Goal: Information Seeking & Learning: Learn about a topic

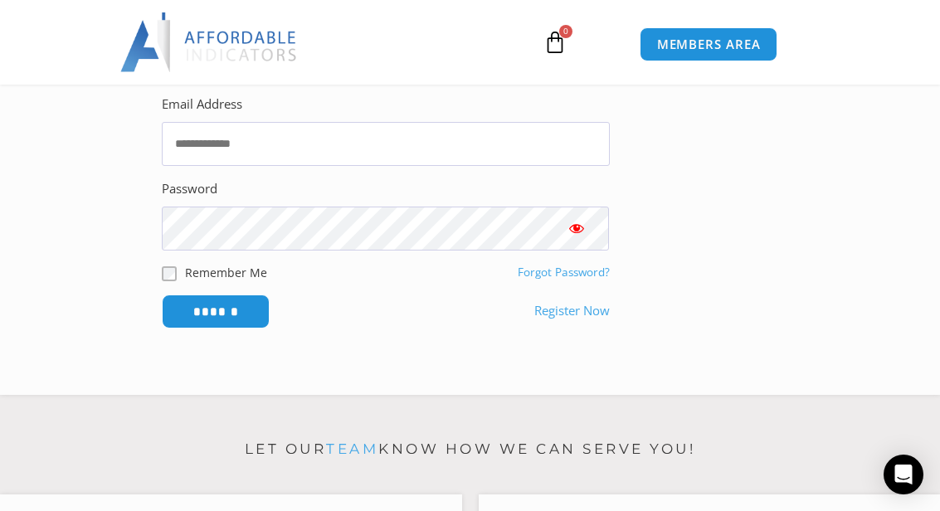
scroll to position [447, 0]
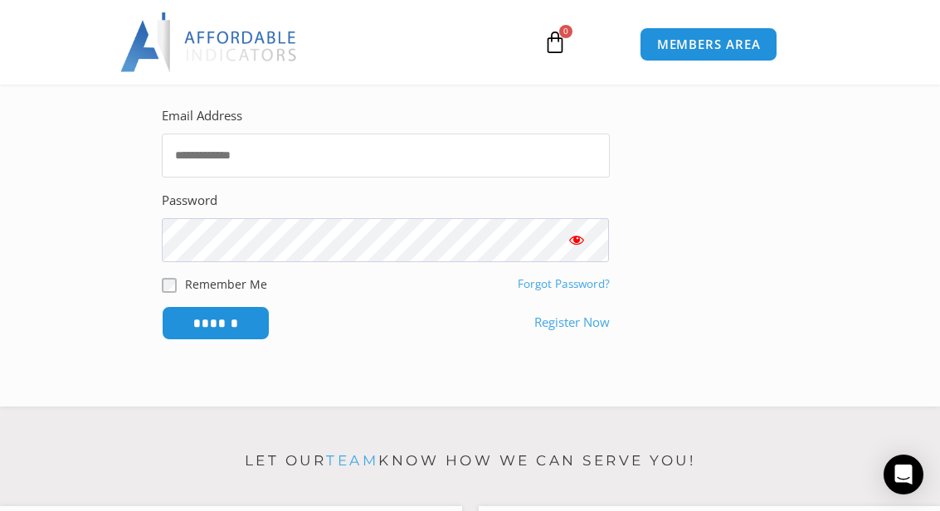
click at [206, 142] on input "Email Address" at bounding box center [385, 156] width 447 height 44
type input "**********"
click at [217, 315] on input "******" at bounding box center [216, 323] width 108 height 34
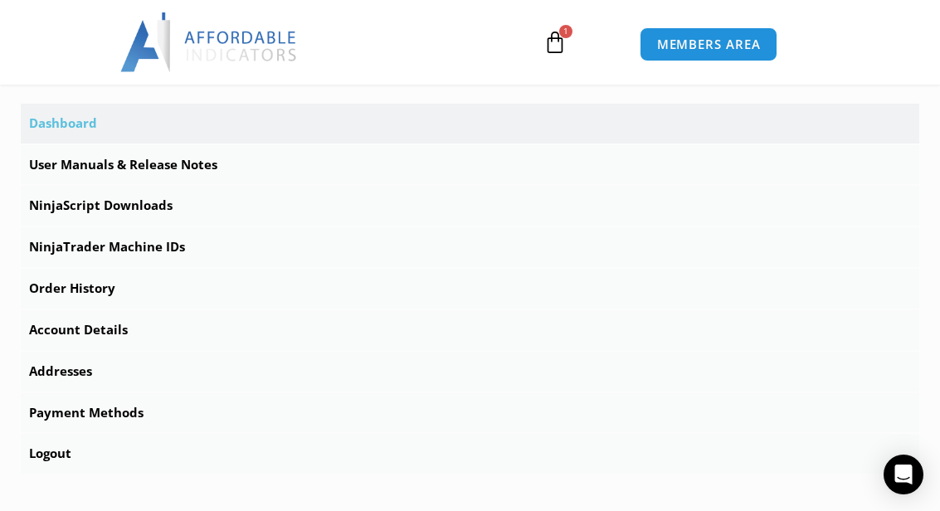
scroll to position [566, 0]
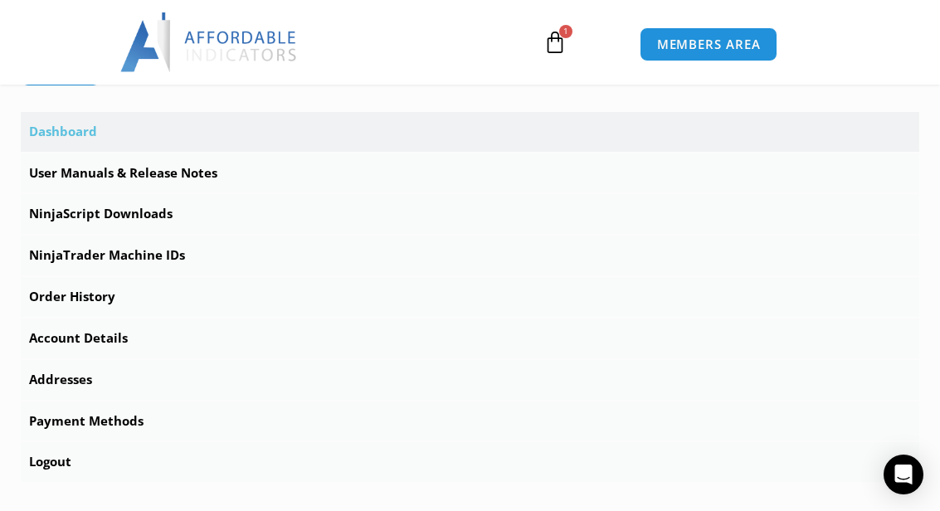
click at [31, 211] on link "NinjaScript Downloads" at bounding box center [470, 214] width 898 height 40
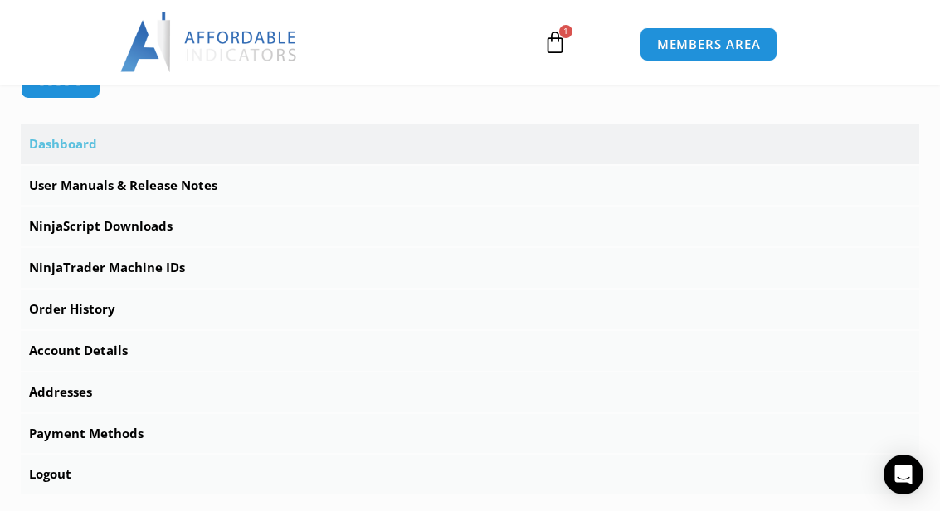
scroll to position [527, 0]
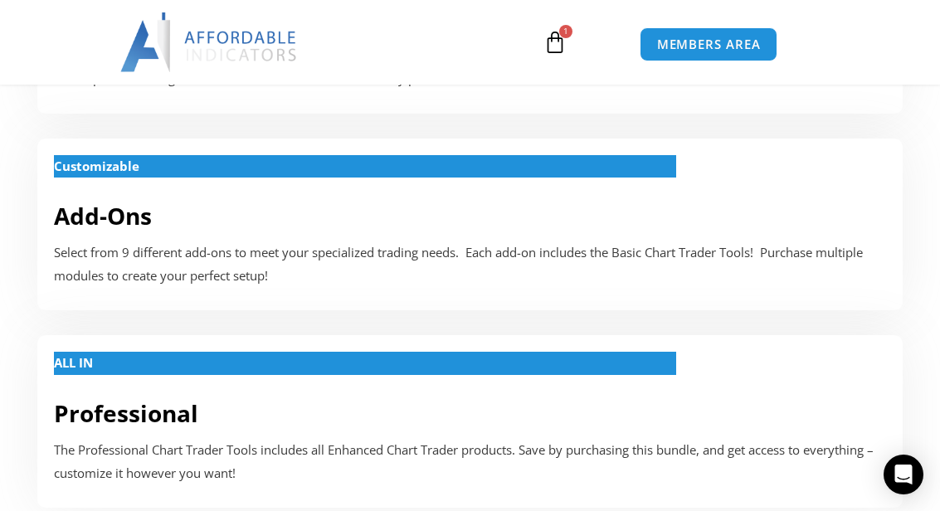
click at [109, 219] on link "Add-Ons" at bounding box center [103, 216] width 98 height 32
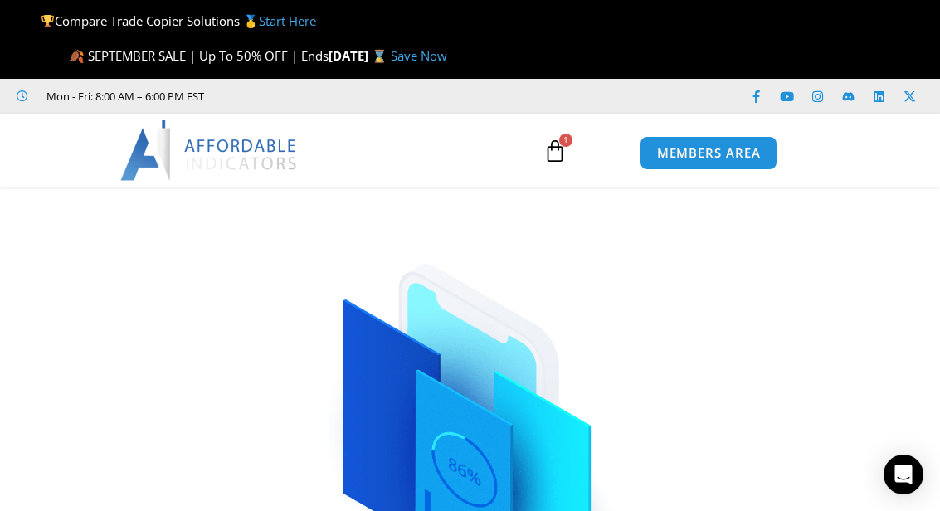
click at [447, 58] on link "Save Now" at bounding box center [419, 55] width 56 height 17
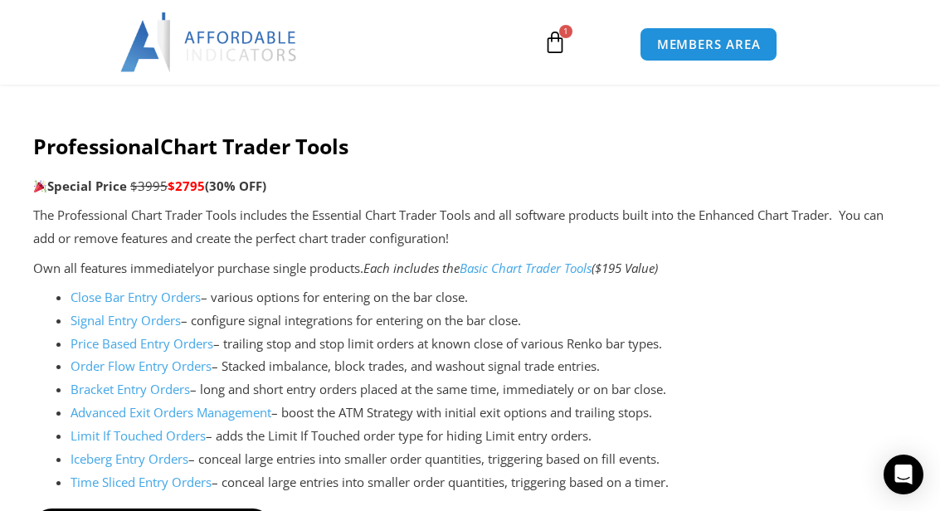
scroll to position [3462, 0]
click at [102, 313] on link "Signal Entry Orders" at bounding box center [125, 321] width 110 height 17
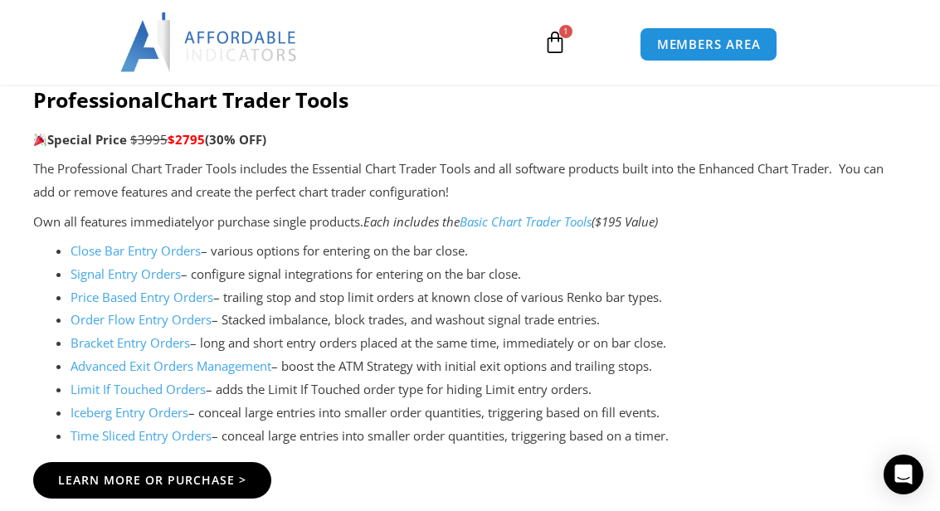
scroll to position [3496, 0]
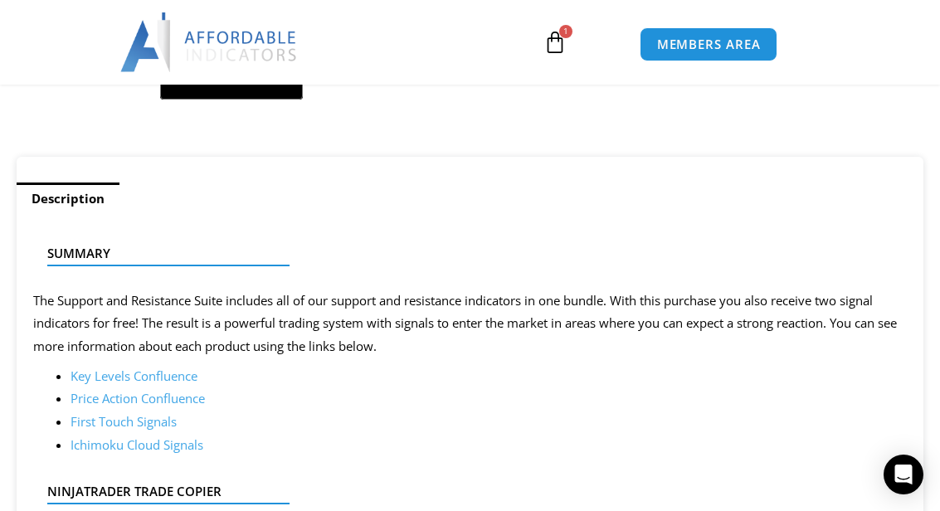
scroll to position [992, 0]
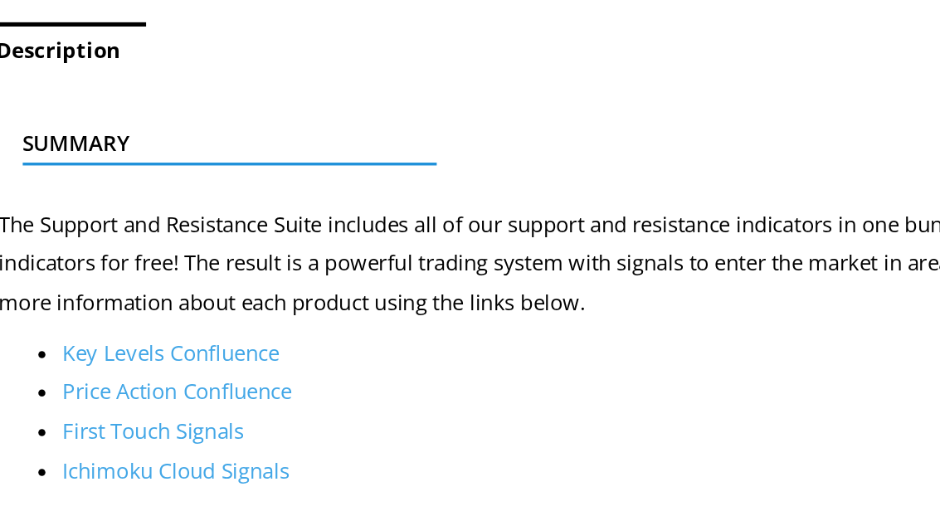
click at [70, 381] on link "First Touch Signals" at bounding box center [123, 389] width 106 height 17
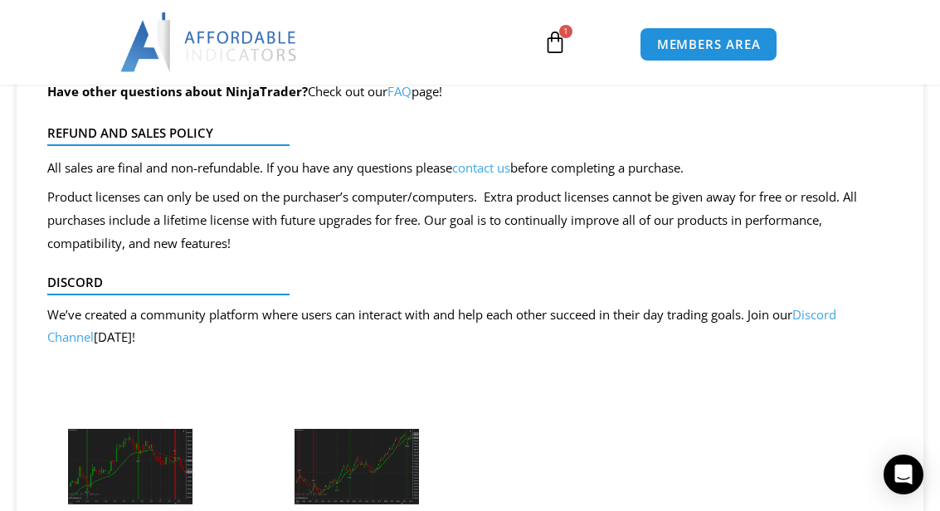
scroll to position [2017, 0]
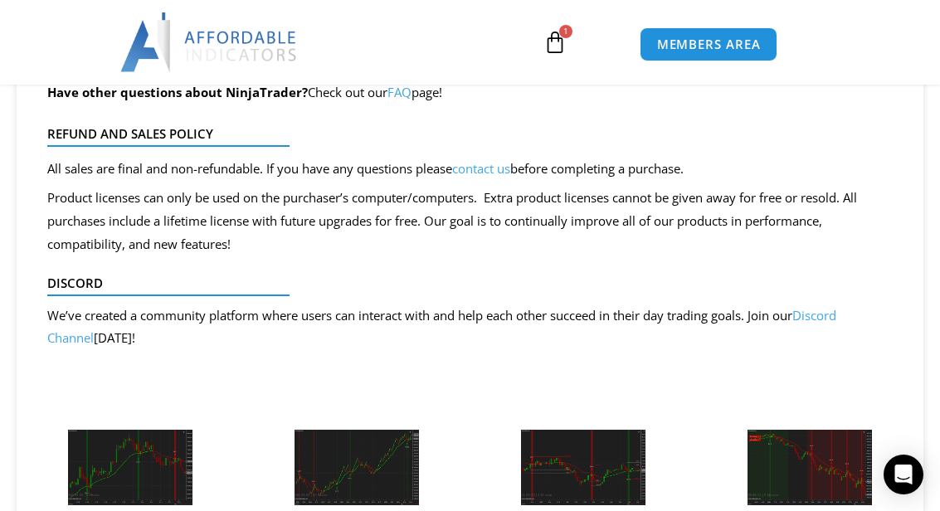
click at [113, 481] on img at bounding box center [130, 467] width 124 height 75
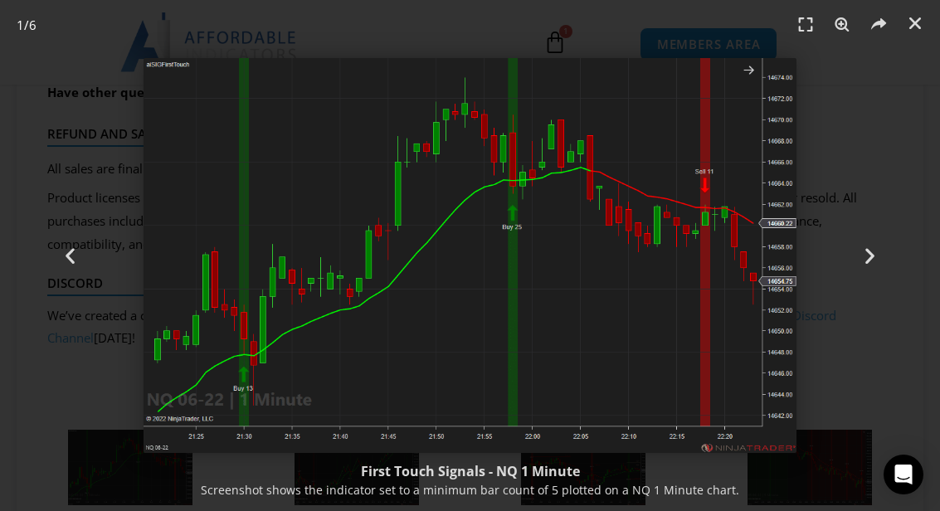
click at [75, 409] on div "Previous" at bounding box center [70, 255] width 141 height 511
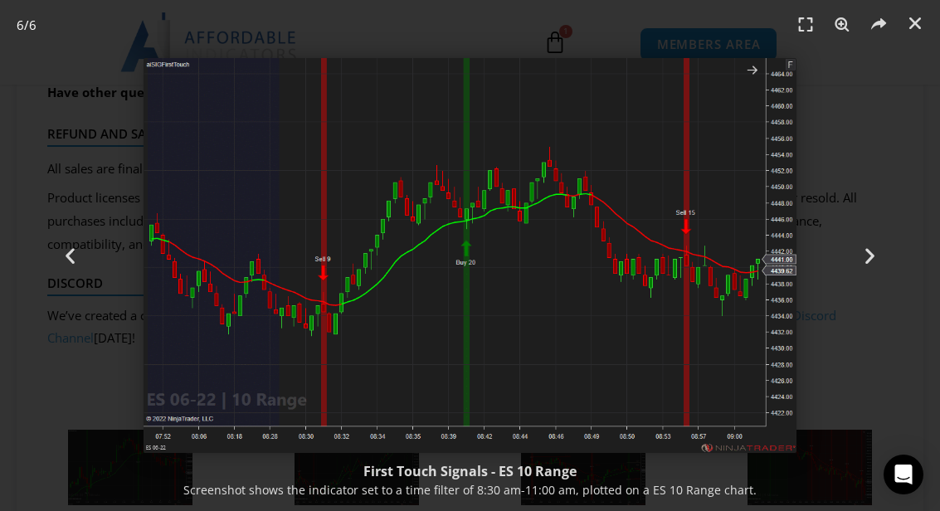
click at [71, 428] on div "Previous" at bounding box center [70, 255] width 141 height 511
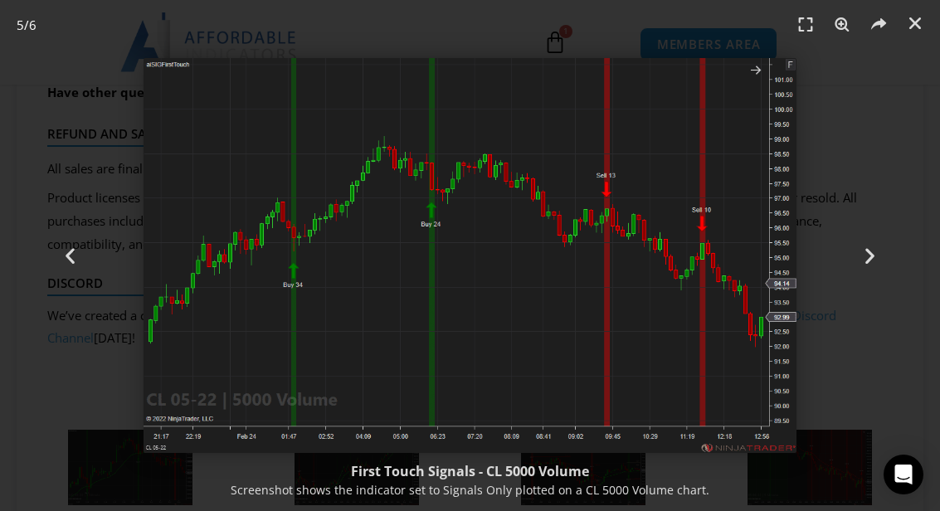
click at [240, 498] on div "Screenshot shows the indicator set to Signals Only plotted on a CL 5000 Volume …" at bounding box center [470, 489] width 906 height 17
click at [910, 29] on icon "Close (Esc)" at bounding box center [914, 23] width 17 height 17
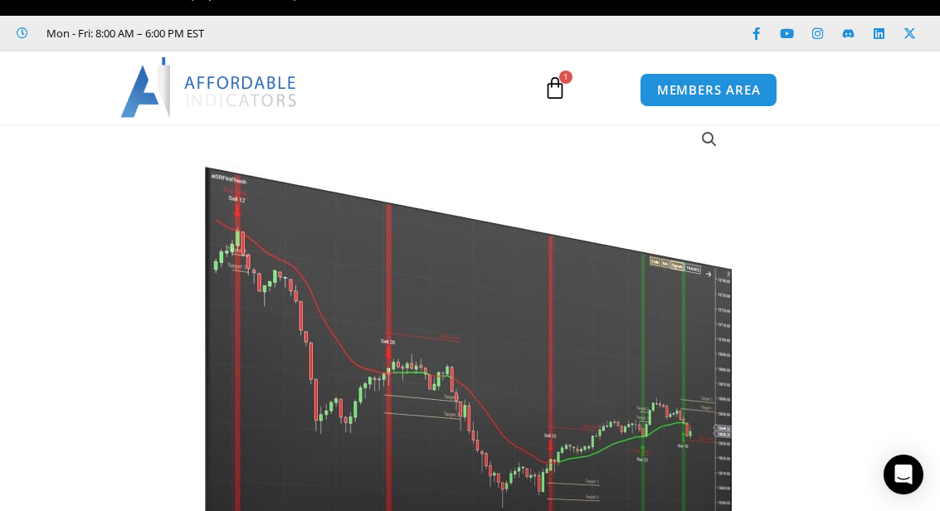
scroll to position [60, 0]
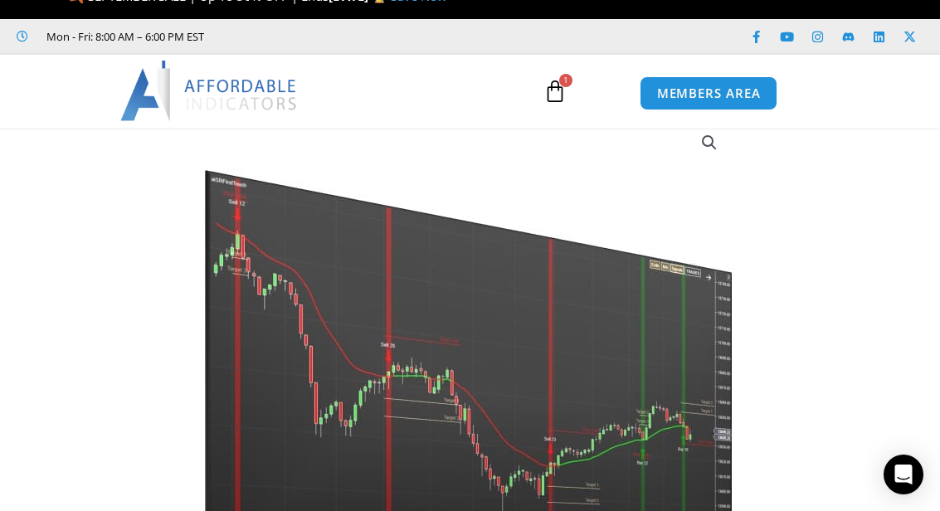
click at [686, 95] on span "MEMBERS AREA" at bounding box center [709, 93] width 104 height 12
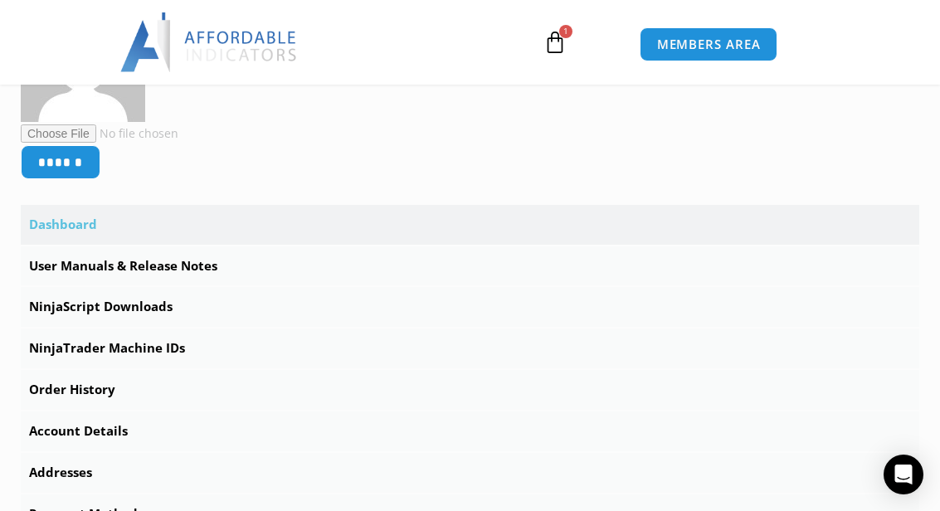
scroll to position [474, 0]
click at [66, 265] on link "User Manuals & Release Notes" at bounding box center [470, 265] width 898 height 40
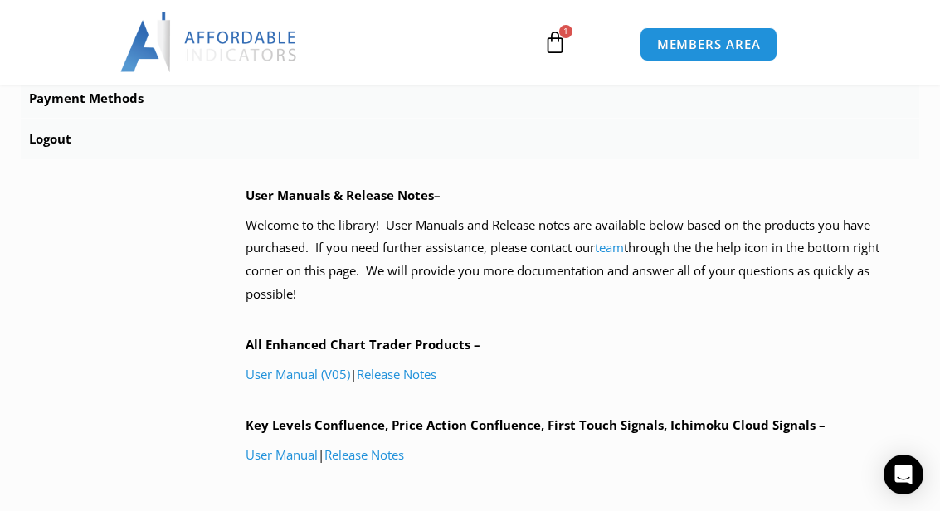
scroll to position [857, 0]
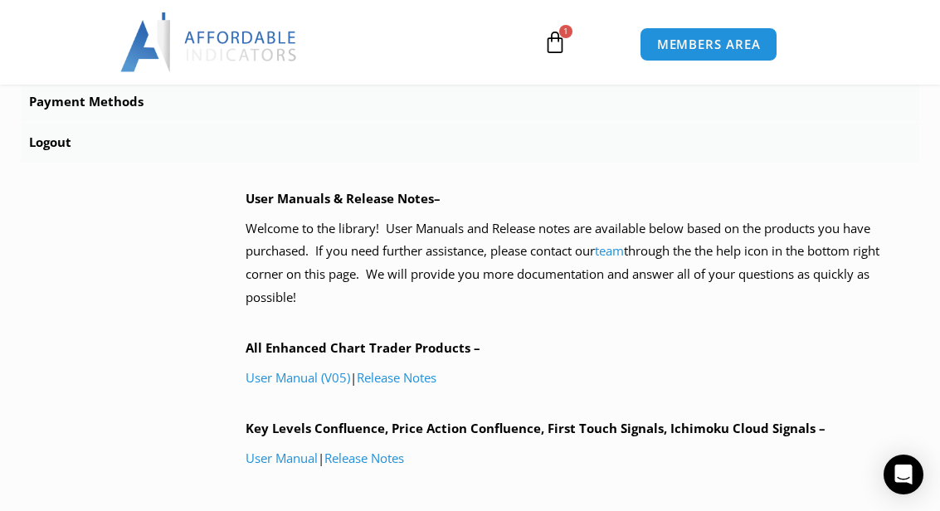
click at [252, 449] on link "User Manual" at bounding box center [281, 457] width 72 height 17
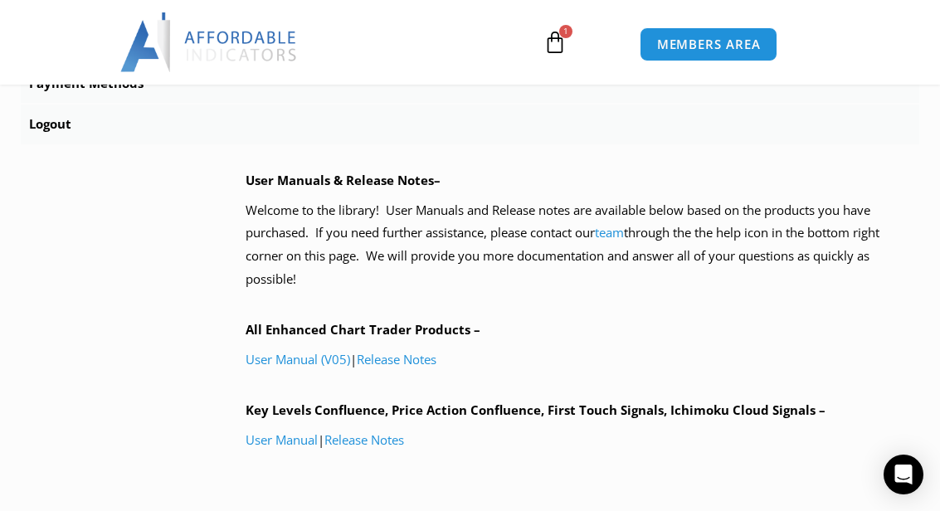
click at [167, 36] on img at bounding box center [209, 42] width 178 height 60
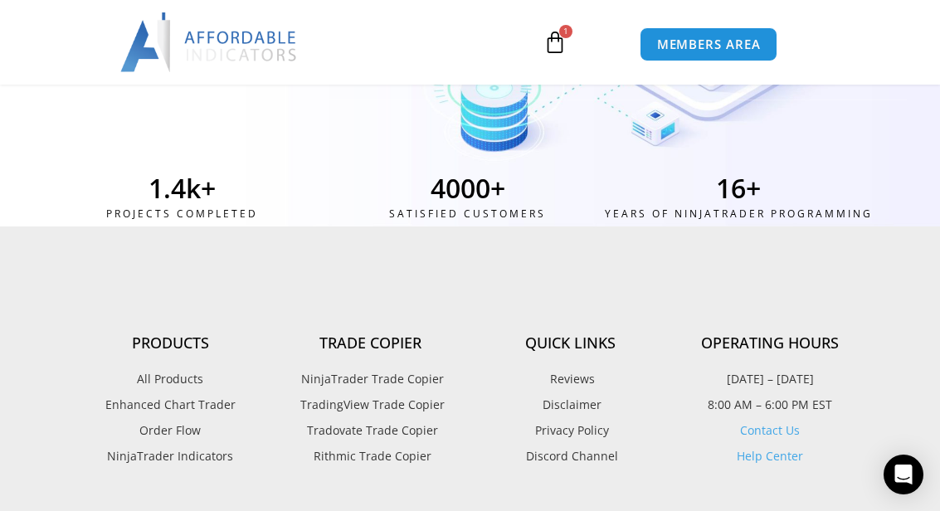
scroll to position [6329, 0]
click at [129, 444] on span "NinjaTrader Indicators" at bounding box center [170, 455] width 126 height 22
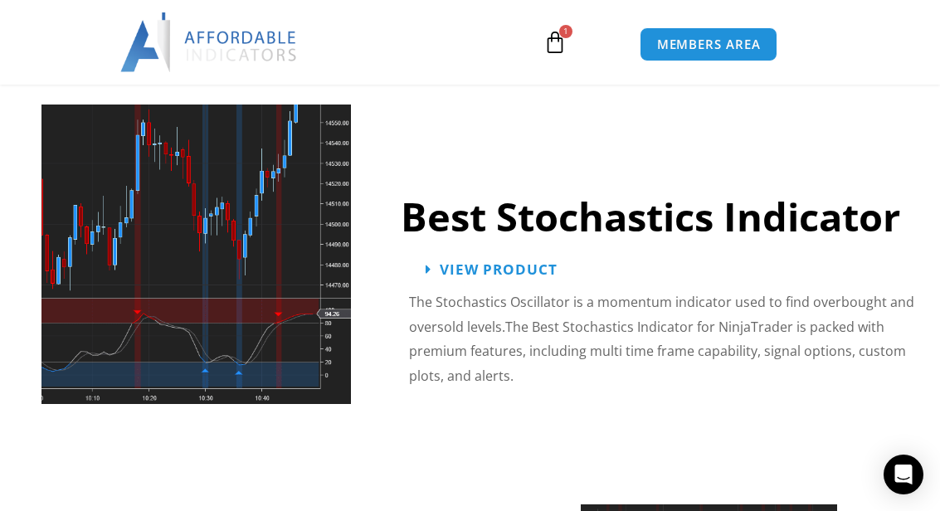
scroll to position [3781, 0]
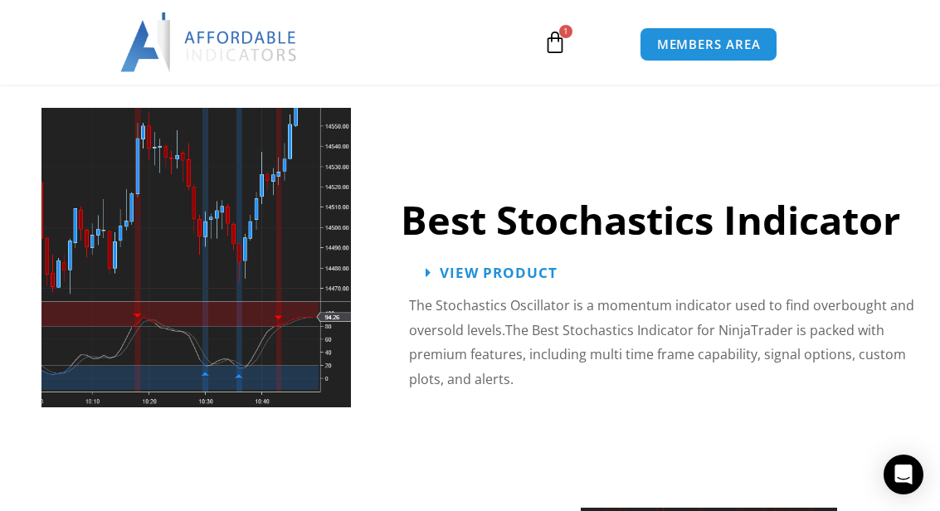
click at [456, 265] on span "View Product" at bounding box center [499, 272] width 118 height 14
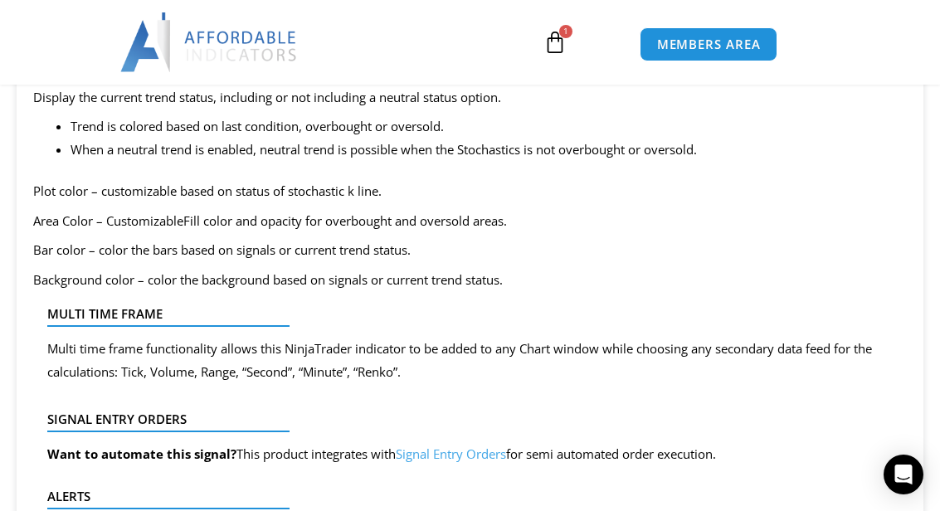
scroll to position [1625, 0]
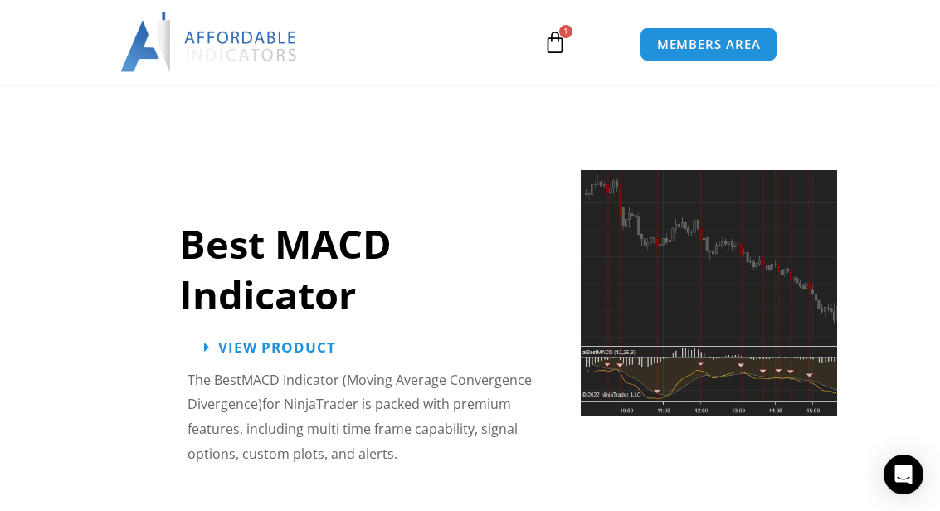
scroll to position [4113, 0]
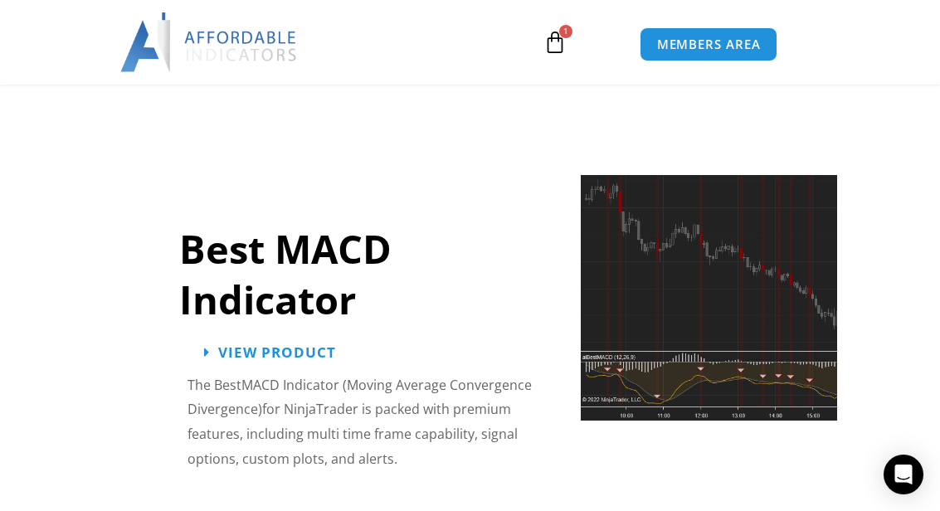
click at [238, 345] on span "View Product" at bounding box center [277, 352] width 118 height 14
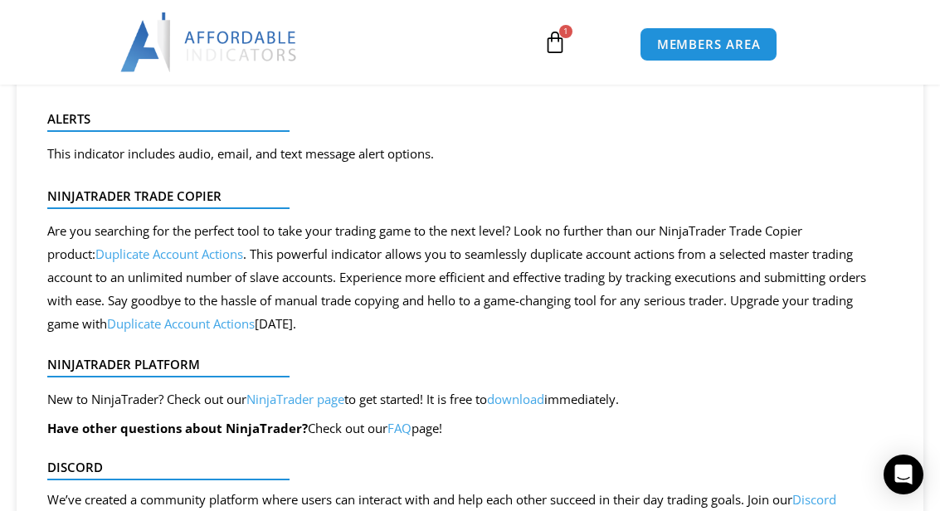
scroll to position [1887, 0]
